Goal: Task Accomplishment & Management: Use online tool/utility

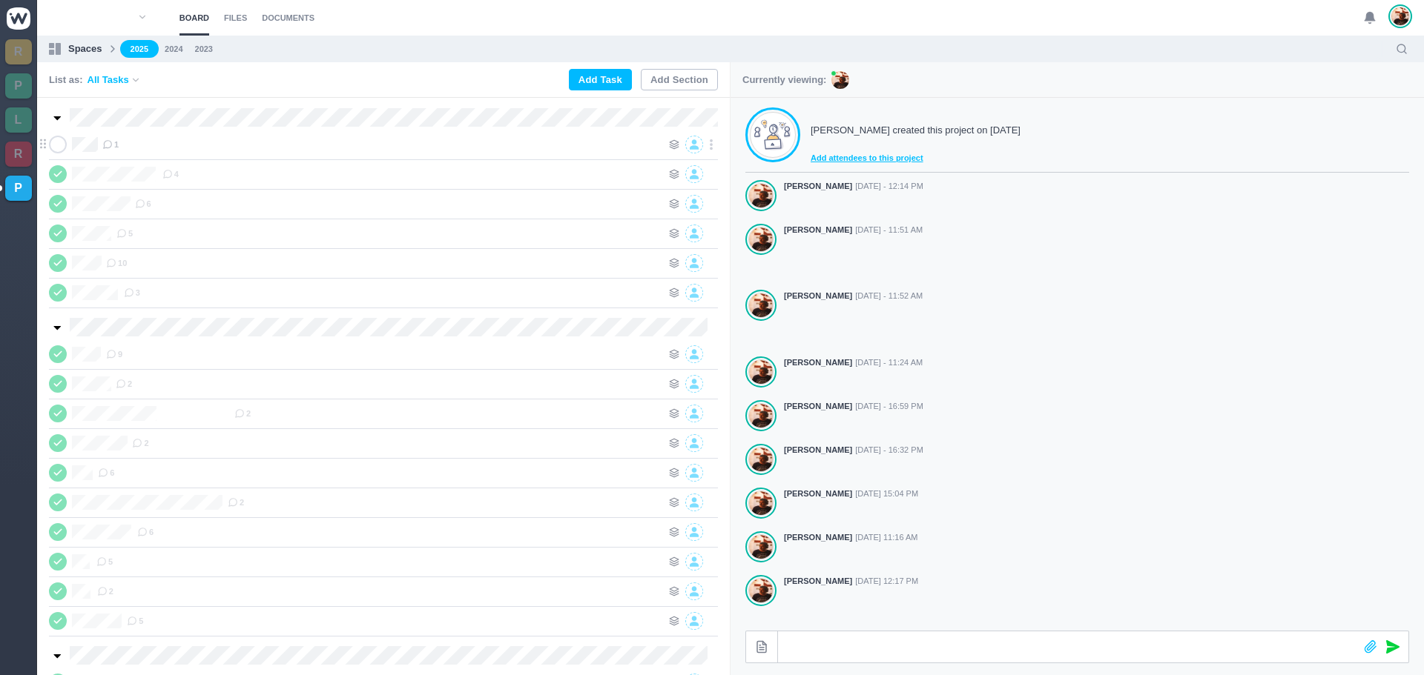
scroll to position [237, 0]
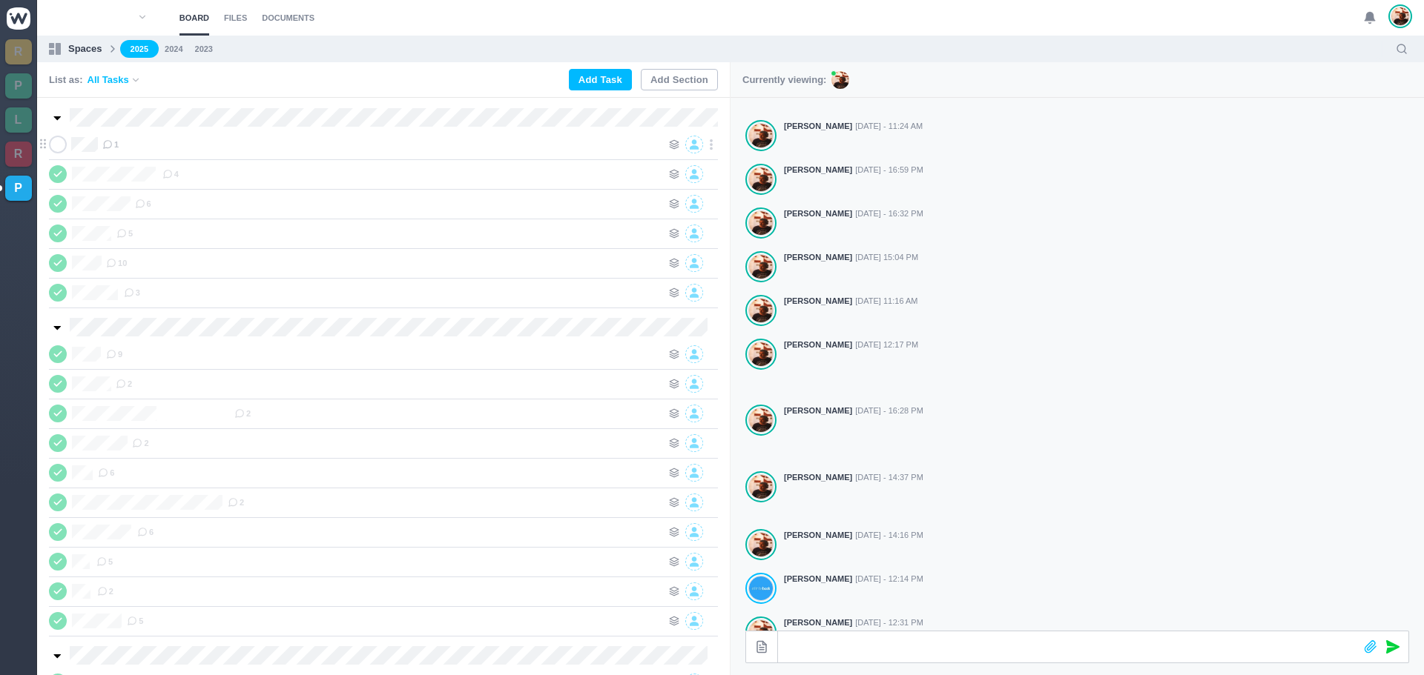
click at [277, 145] on div "1" at bounding box center [381, 145] width 559 height 18
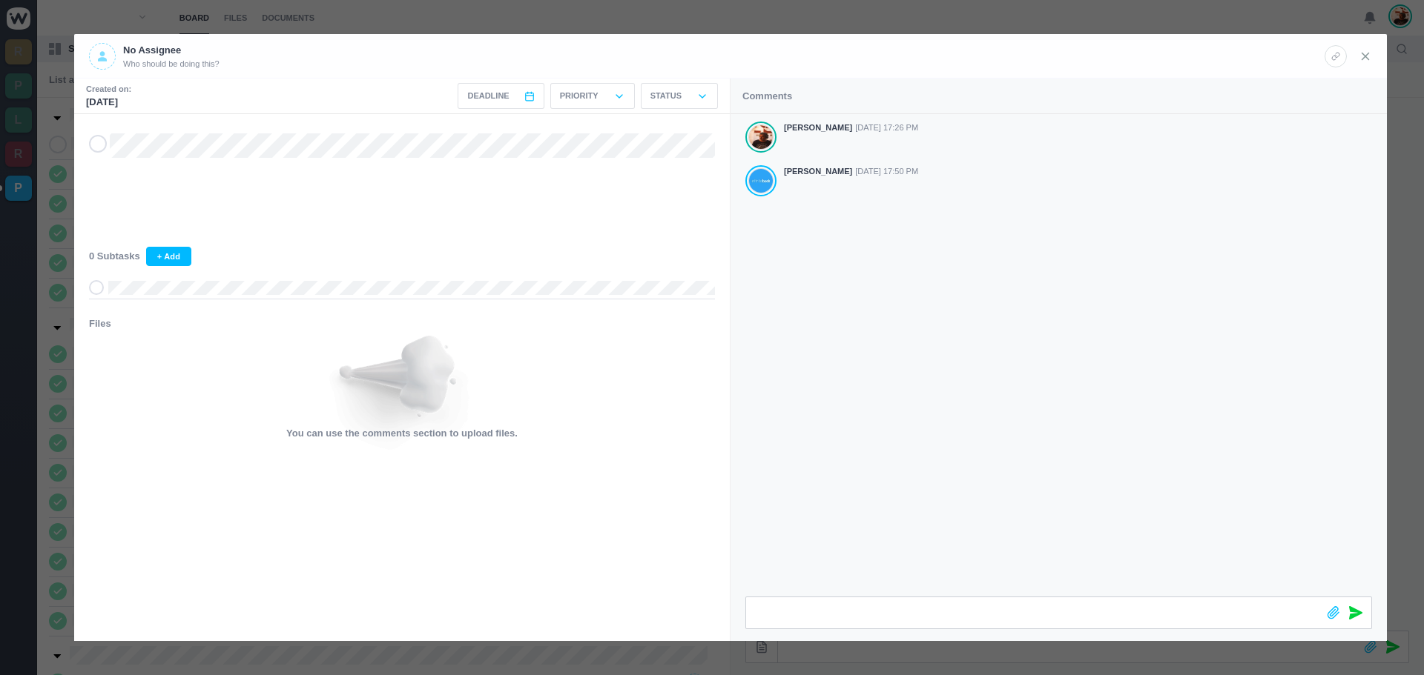
click at [1360, 55] on icon at bounding box center [1364, 56] width 13 height 13
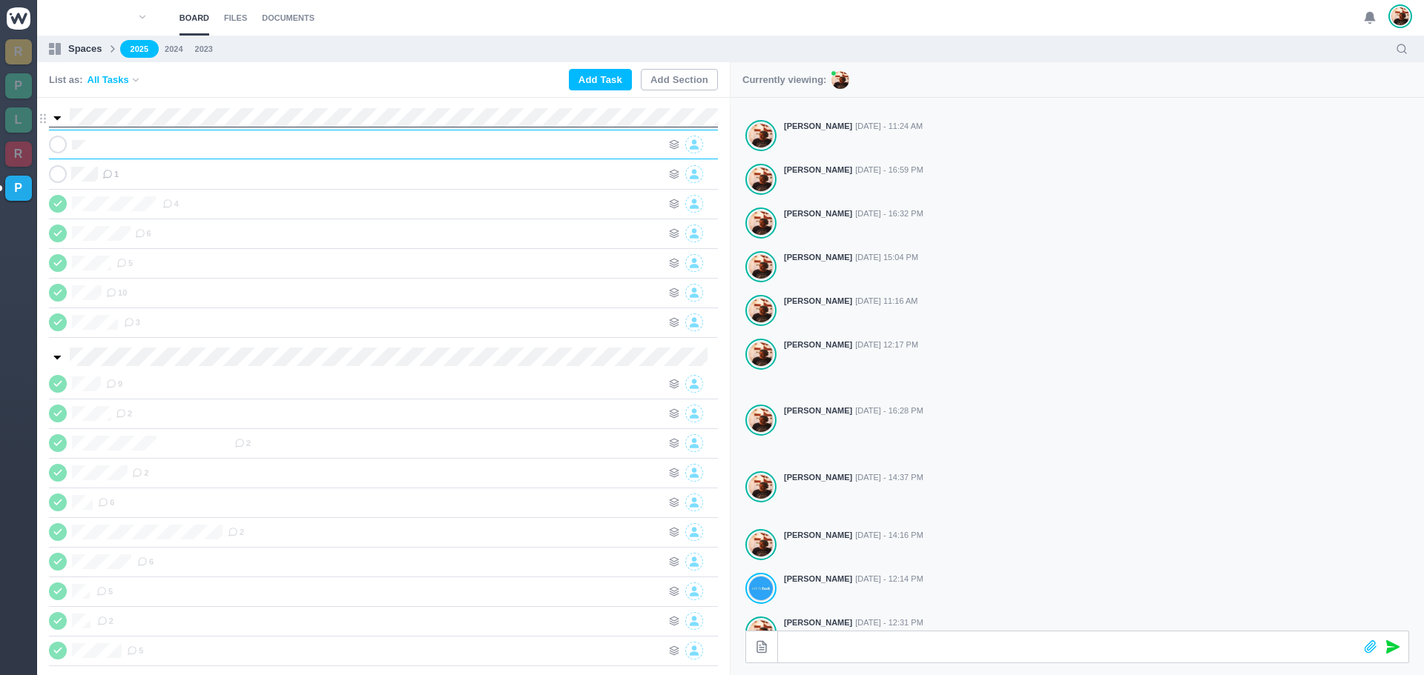
scroll to position [0, 1]
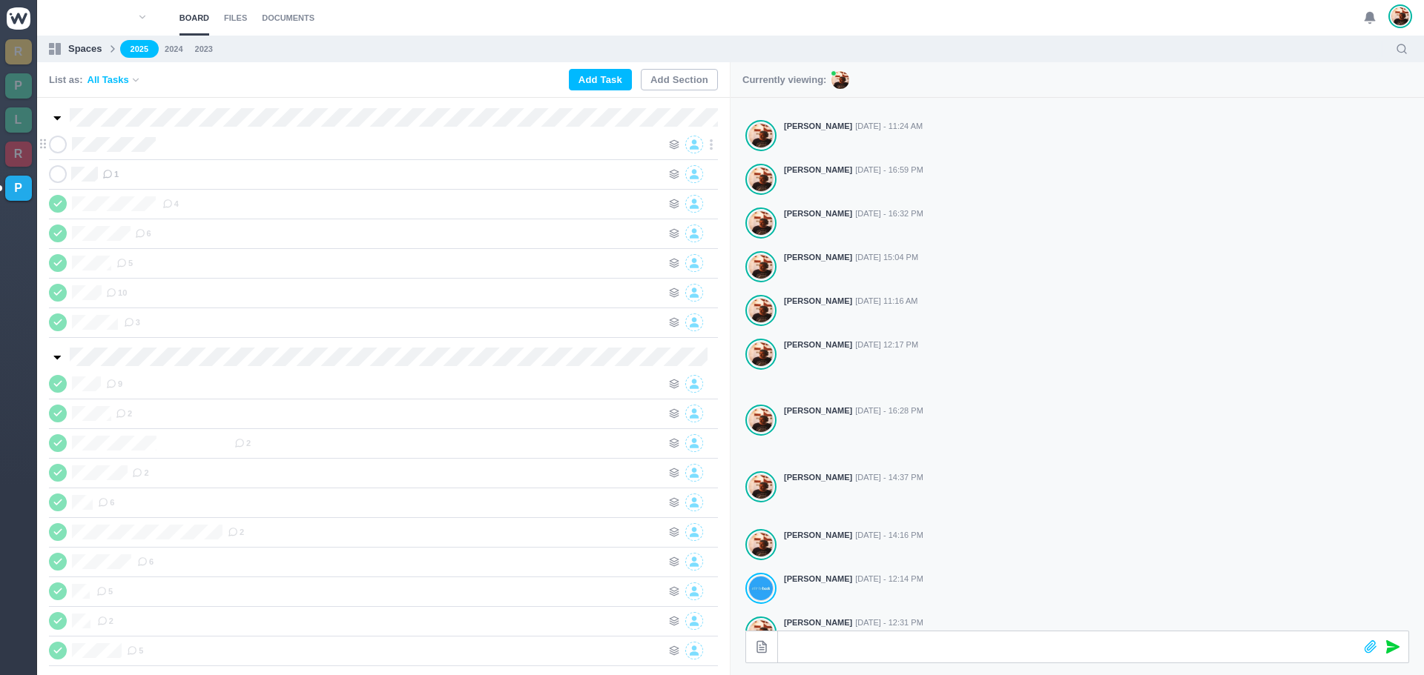
click at [257, 145] on div at bounding box center [411, 145] width 499 height 18
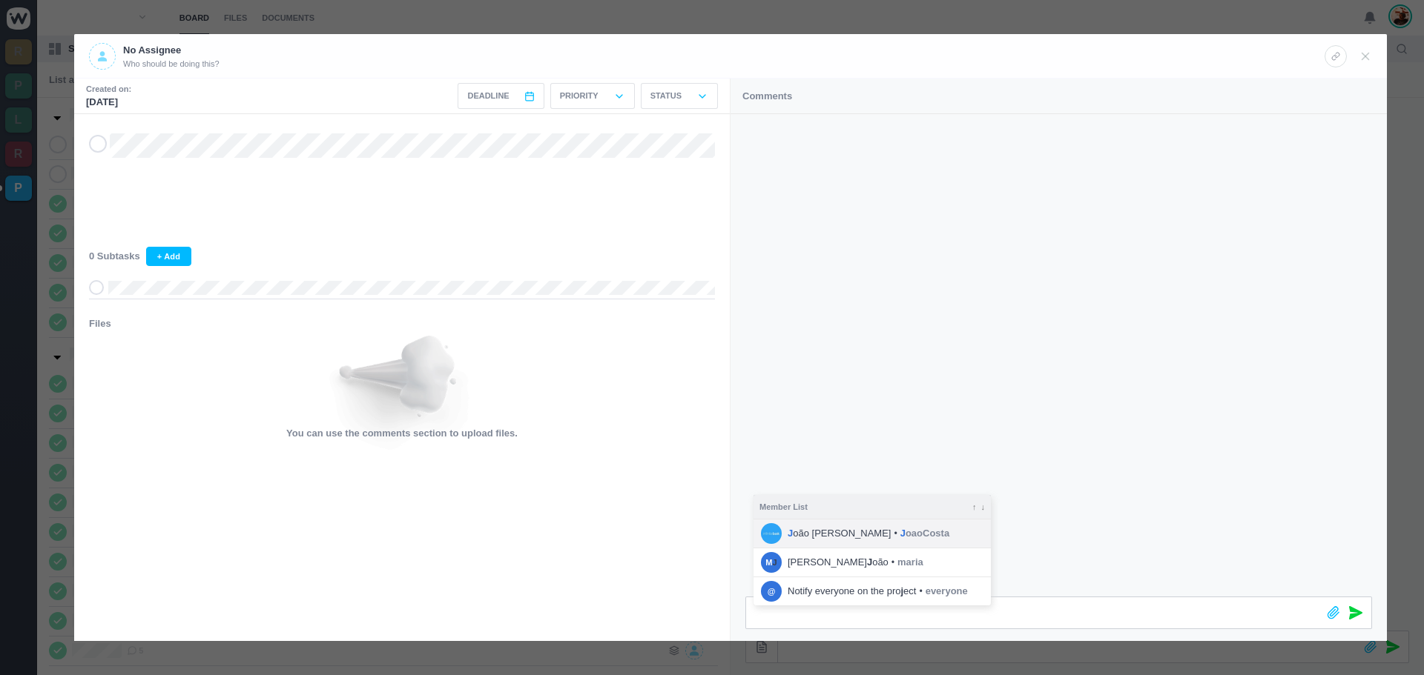
click at [841, 533] on li "J oão [PERSON_NAME] • J oaoCosta" at bounding box center [871, 534] width 237 height 28
click at [1350, 613] on icon at bounding box center [1355, 613] width 13 height 13
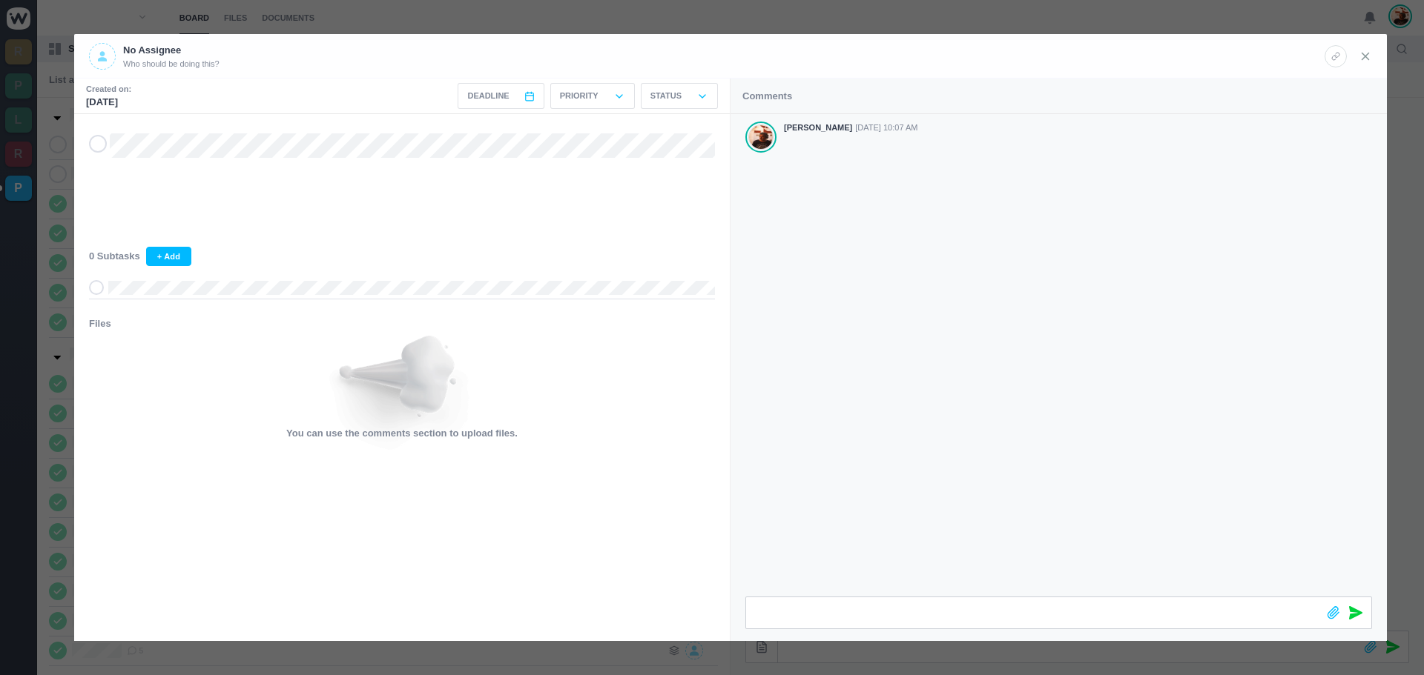
click at [1365, 56] on use at bounding box center [1365, 56] width 7 height 7
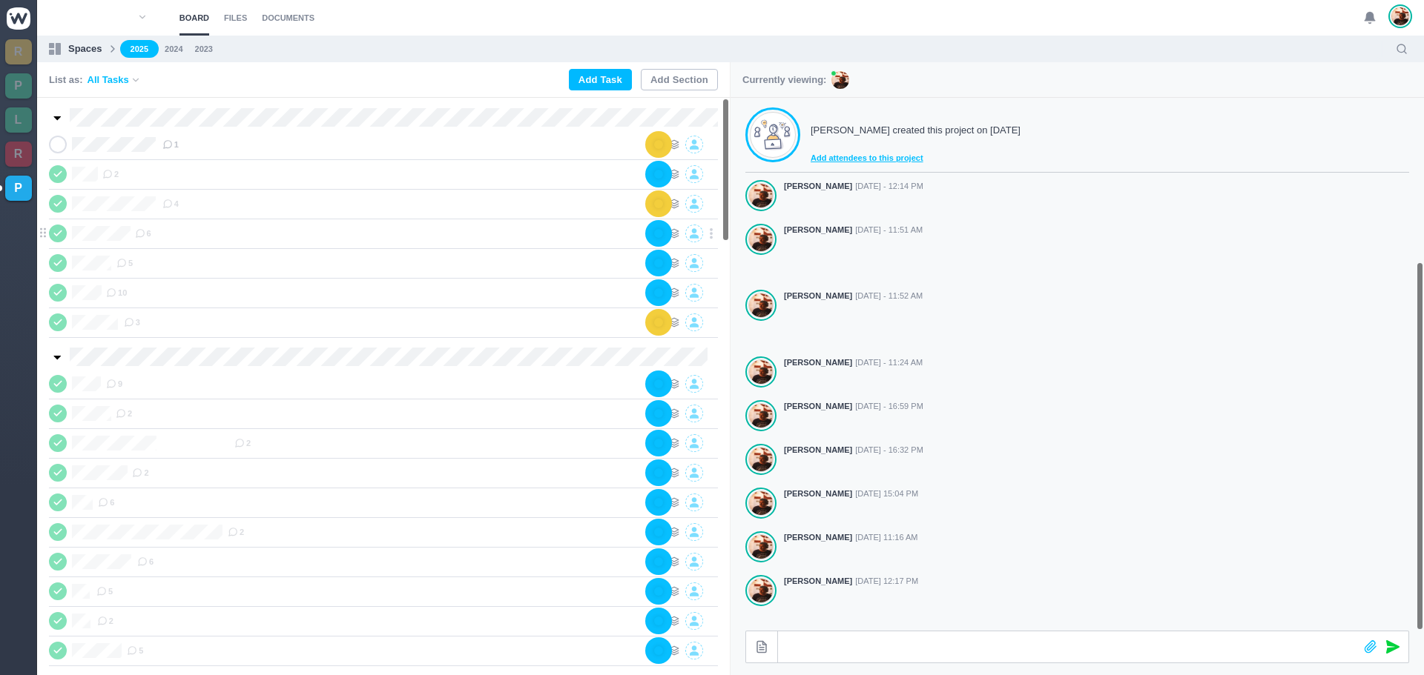
scroll to position [237, 0]
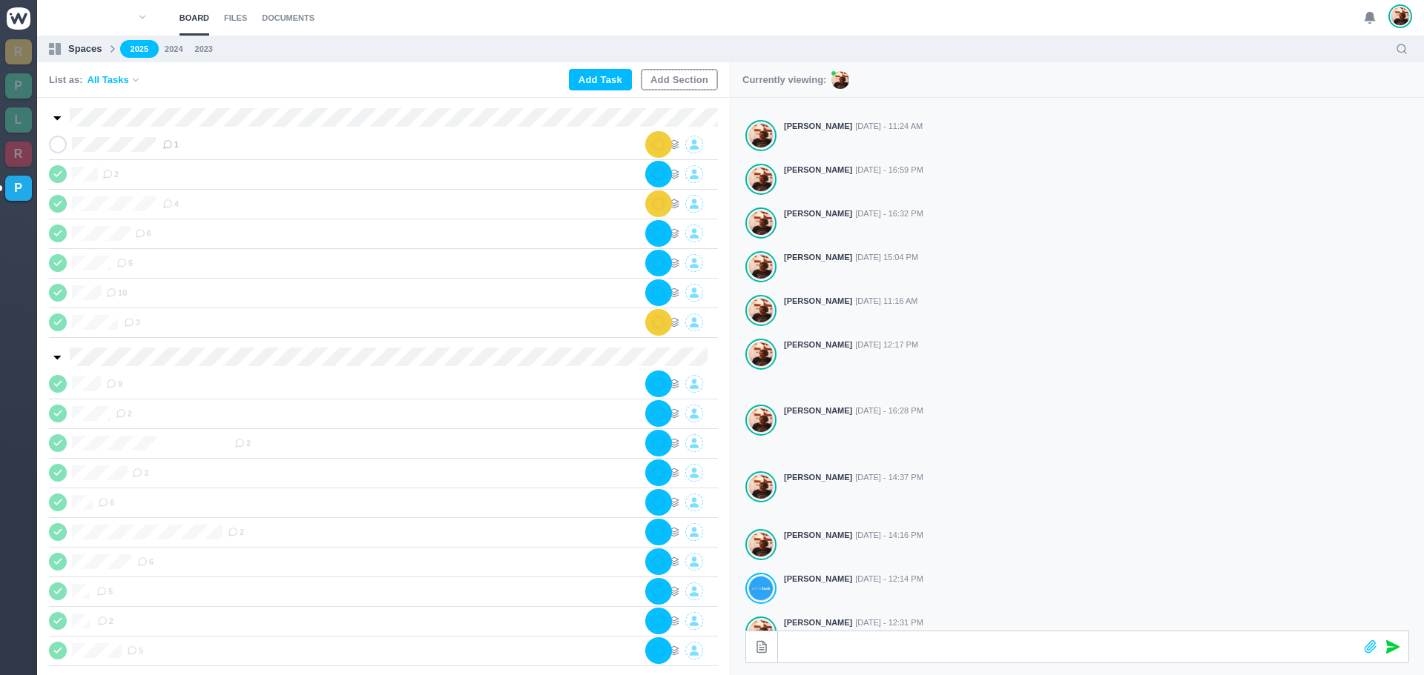
click at [694, 72] on button "Add Section" at bounding box center [679, 80] width 77 height 22
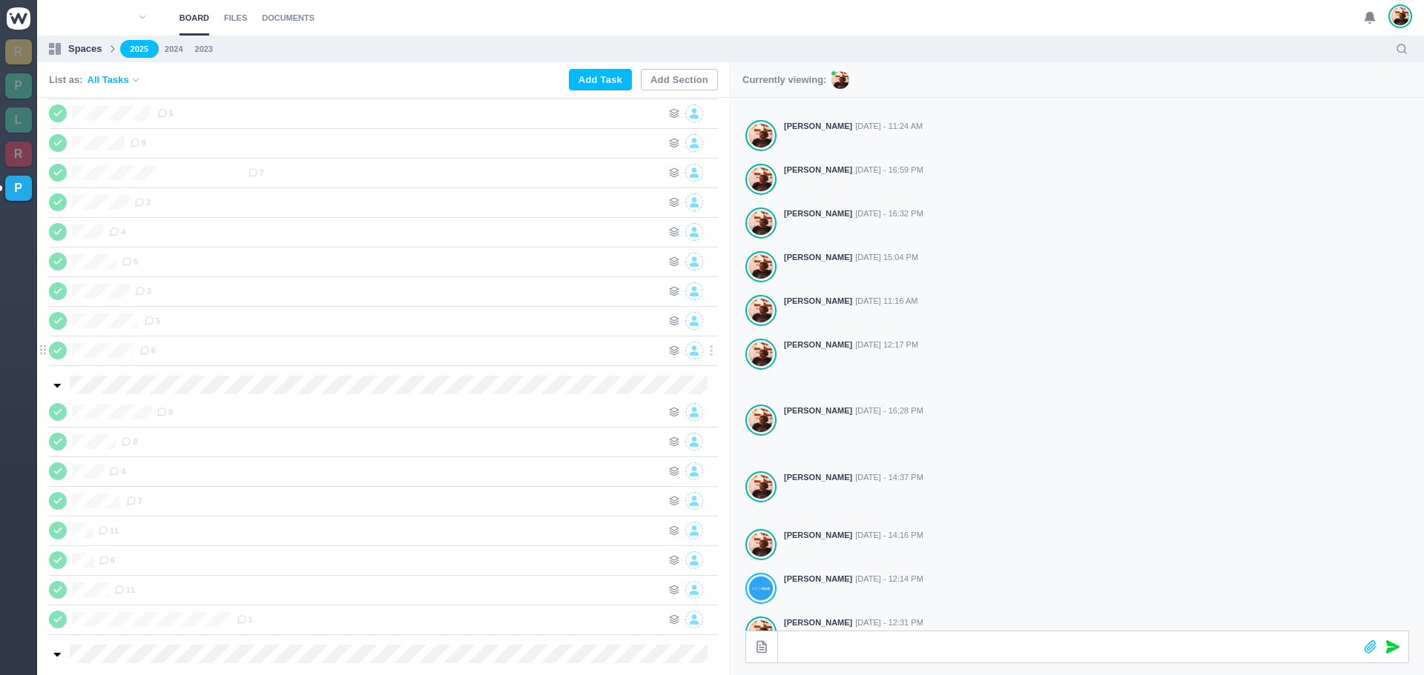
click at [395, 357] on div "Campo Jovem 6" at bounding box center [383, 351] width 669 height 30
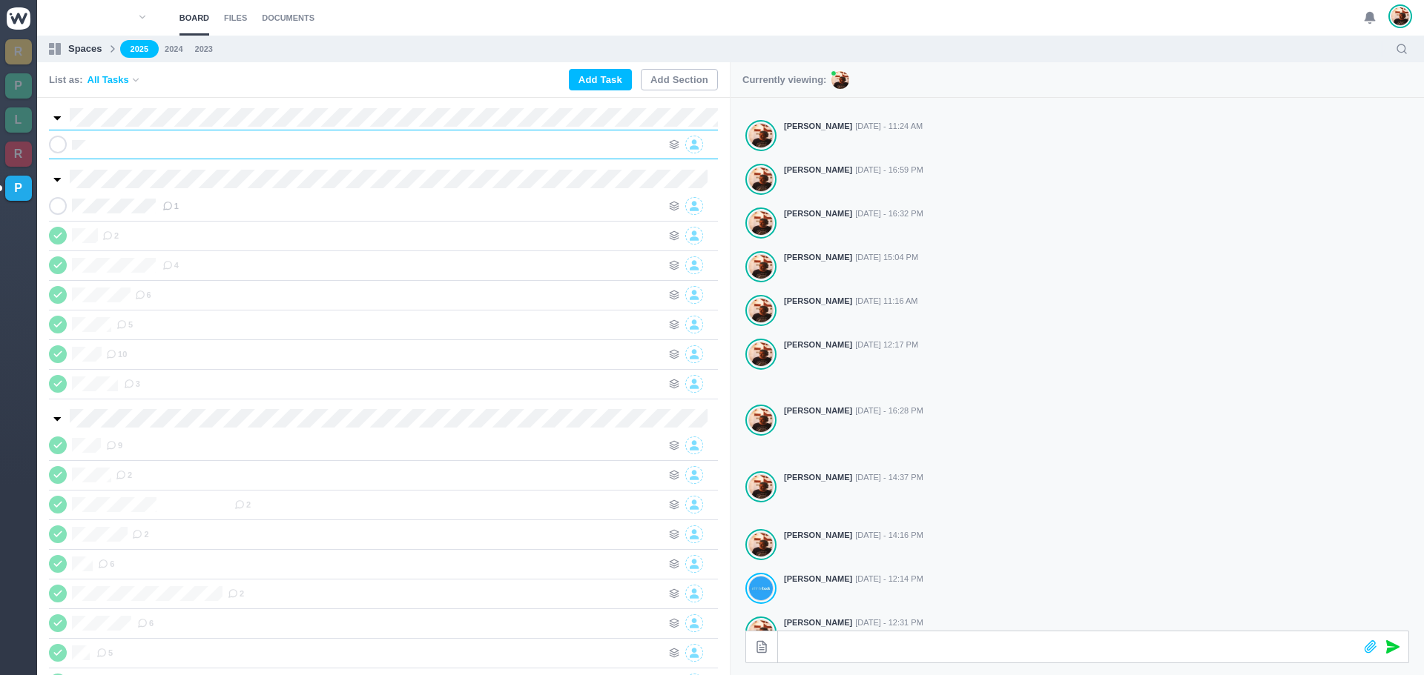
scroll to position [0, 1]
click at [234, 149] on div at bounding box center [409, 145] width 503 height 18
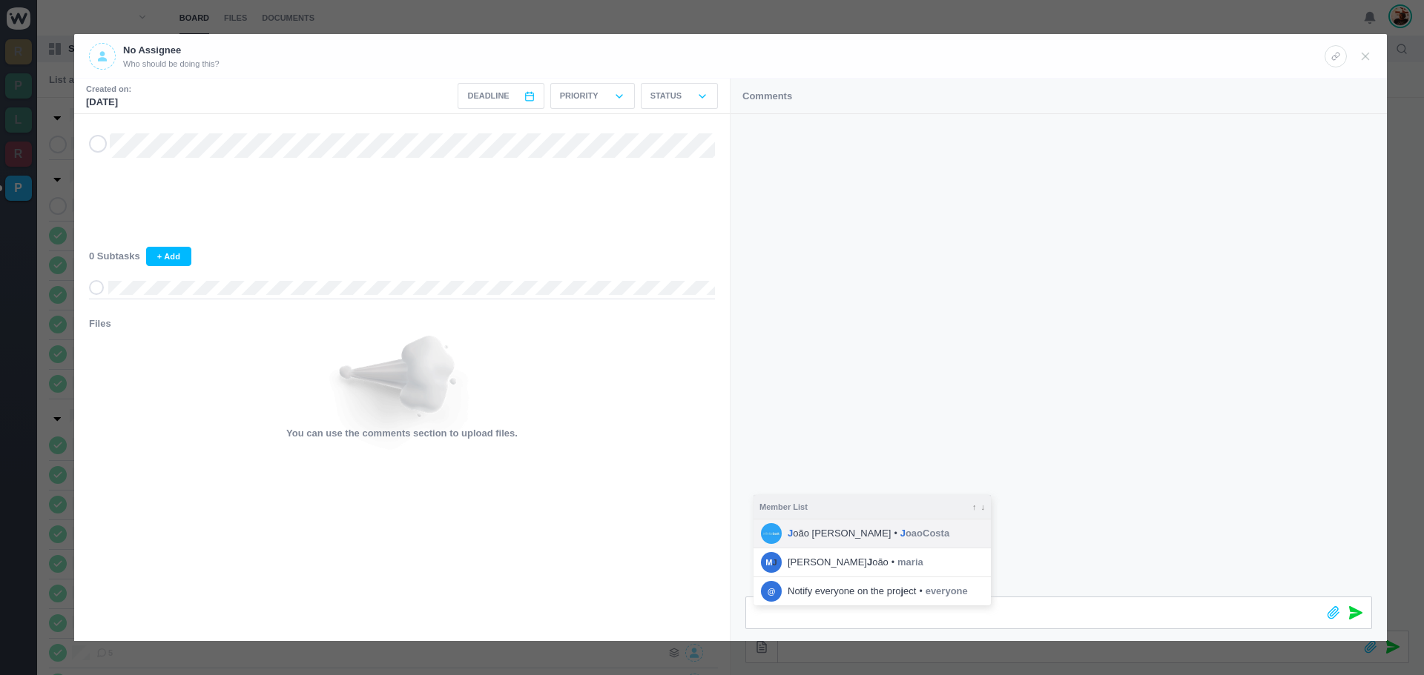
click at [892, 540] on li "J oão [PERSON_NAME] • J oaoCosta" at bounding box center [871, 534] width 237 height 28
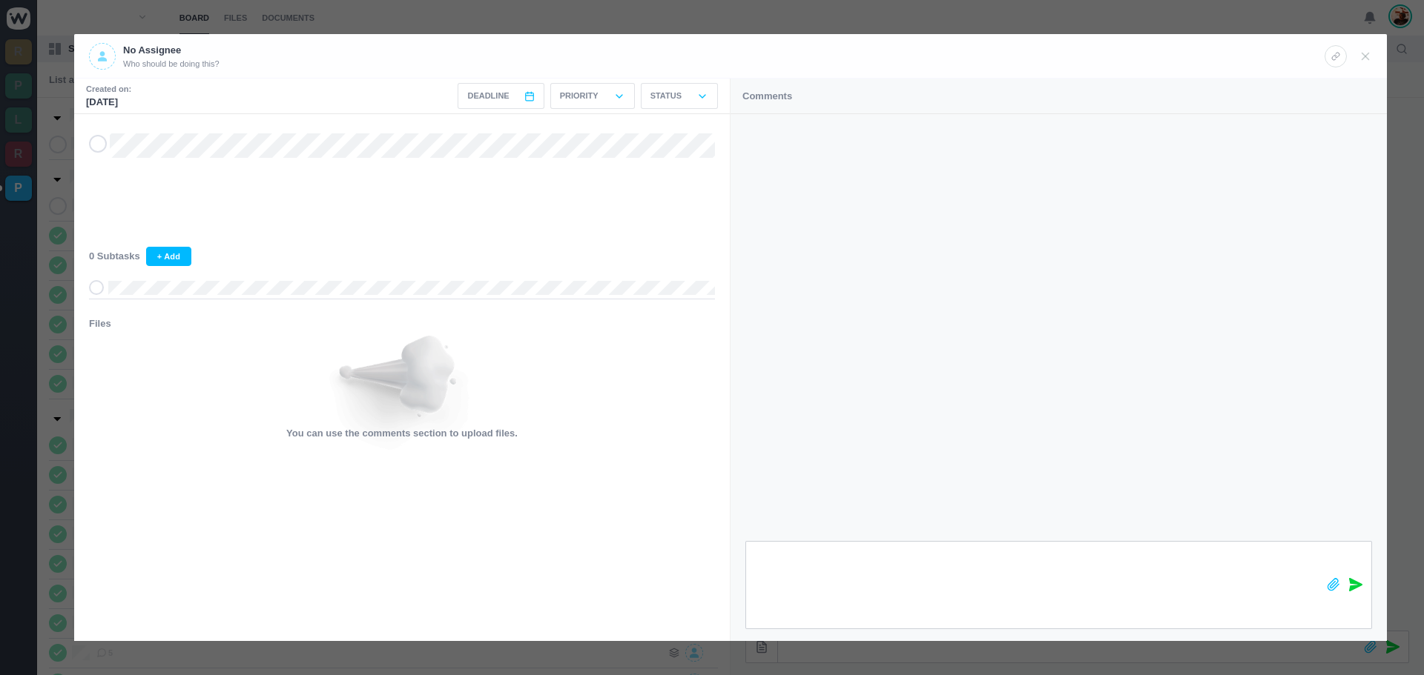
click at [1355, 584] on icon at bounding box center [1355, 584] width 13 height 13
click at [1361, 56] on icon at bounding box center [1364, 56] width 13 height 13
